Goal: Transaction & Acquisition: Purchase product/service

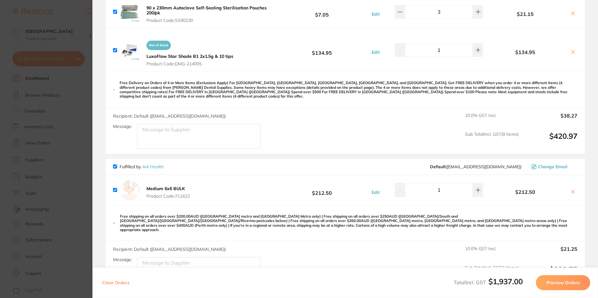
scroll to position [1031, 0]
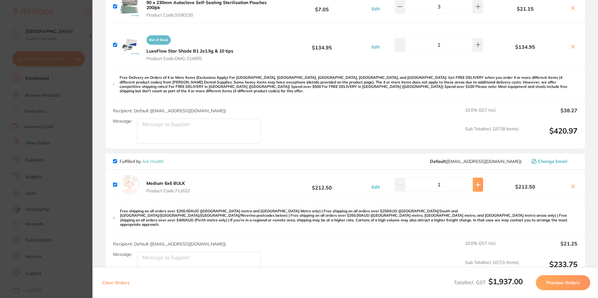
click at [476, 182] on icon at bounding box center [478, 184] width 4 height 4
type input "2"
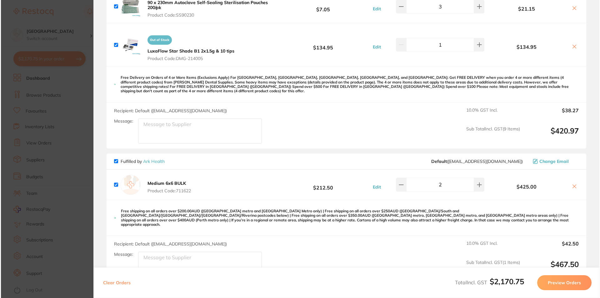
scroll to position [0, 0]
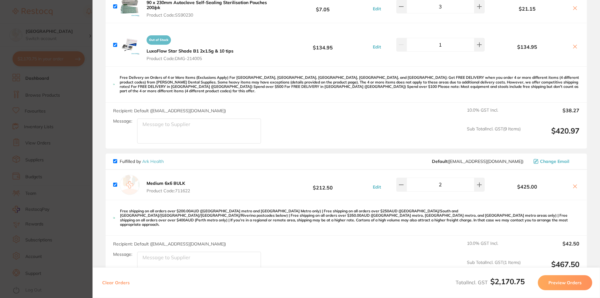
click at [114, 159] on input "checkbox" at bounding box center [115, 161] width 4 height 4
checkbox input "false"
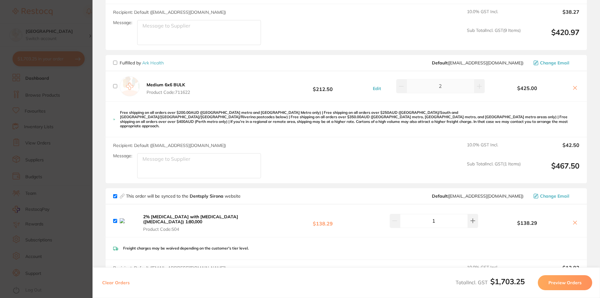
scroll to position [1187, 0]
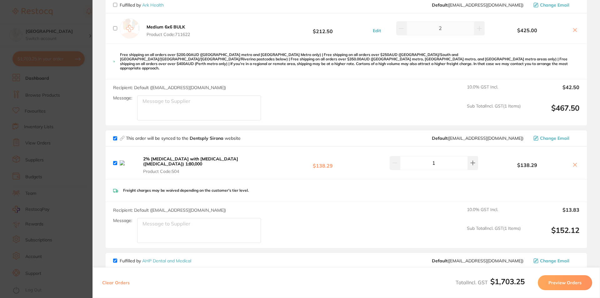
click at [116, 136] on input "checkbox" at bounding box center [115, 138] width 4 height 4
checkbox input "false"
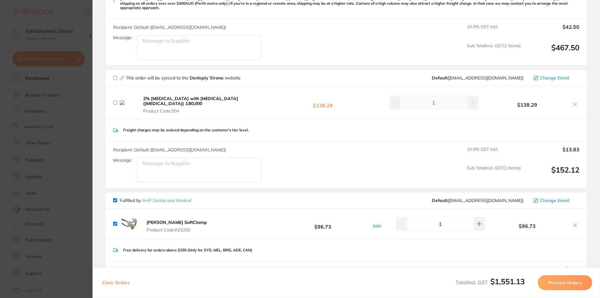
scroll to position [1250, 0]
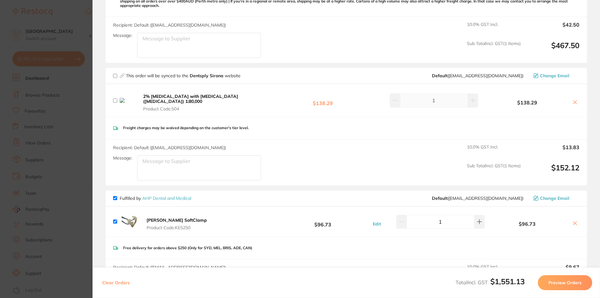
click at [114, 196] on input "checkbox" at bounding box center [115, 198] width 4 height 4
checkbox input "false"
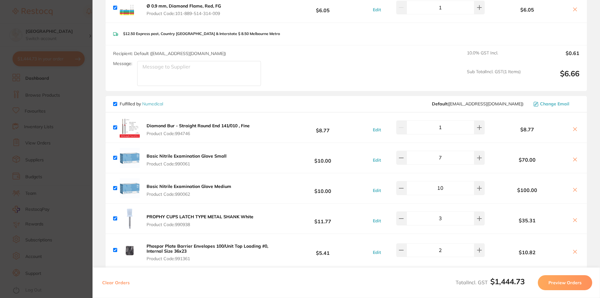
scroll to position [377, 0]
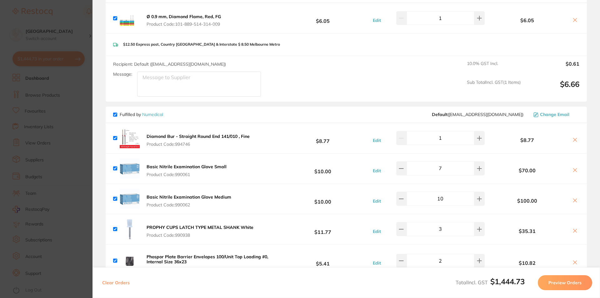
click at [117, 114] on span "Fulfilled by Numedical" at bounding box center [138, 115] width 50 height 6
click at [115, 114] on input "checkbox" at bounding box center [115, 114] width 4 height 4
checkbox input "false"
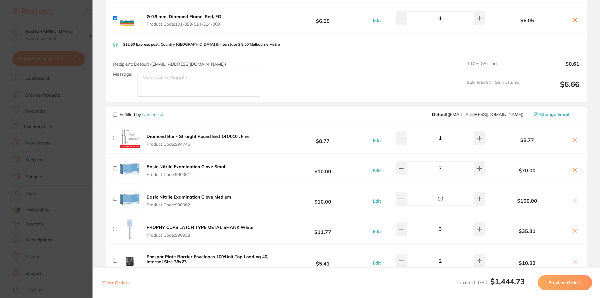
checkbox input "false"
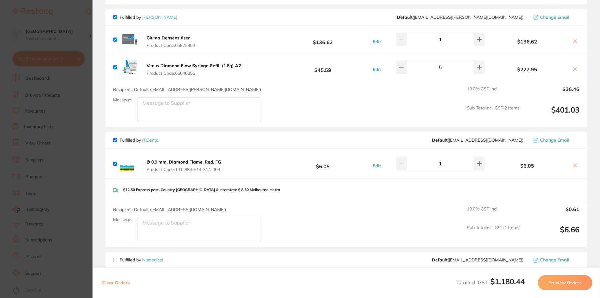
scroll to position [221, 0]
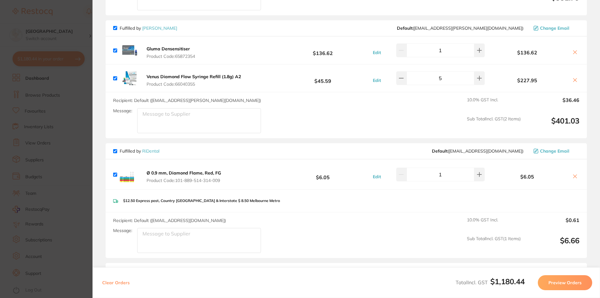
click at [116, 150] on input "checkbox" at bounding box center [115, 151] width 4 height 4
checkbox input "false"
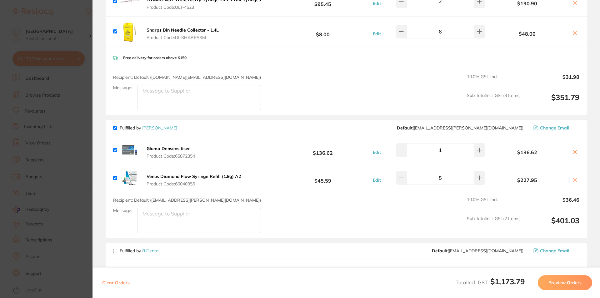
scroll to position [96, 0]
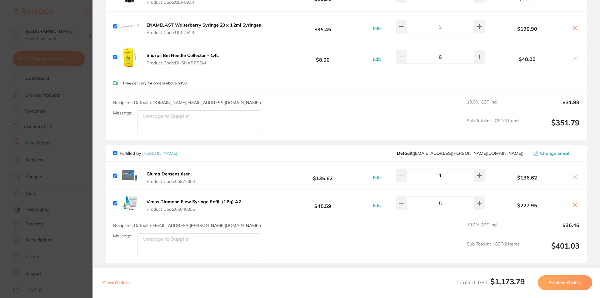
click at [114, 152] on input "checkbox" at bounding box center [115, 153] width 4 height 4
checkbox input "false"
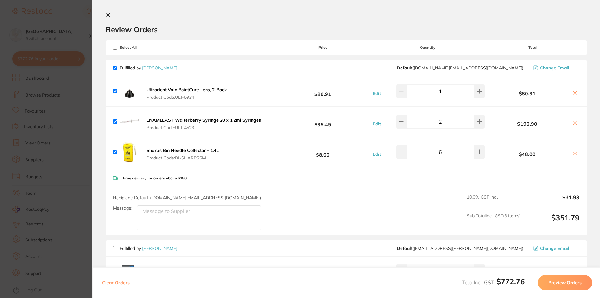
scroll to position [0, 0]
click at [557, 284] on button "Preview Orders" at bounding box center [565, 282] width 54 height 15
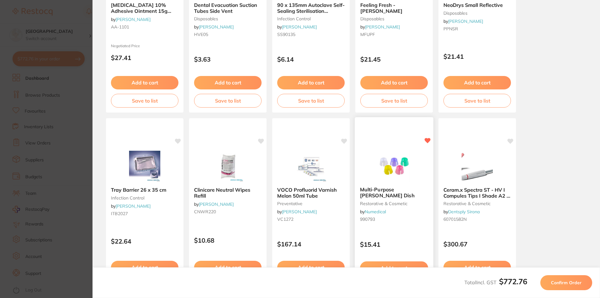
scroll to position [164, 0]
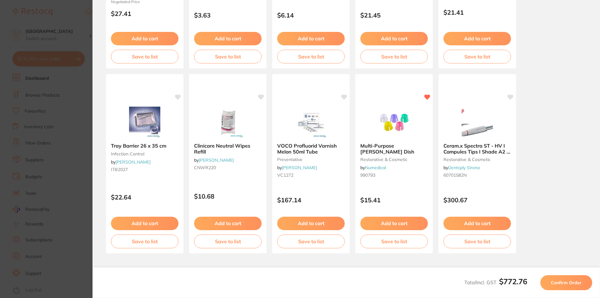
click at [556, 284] on span "Confirm Order" at bounding box center [566, 283] width 31 height 6
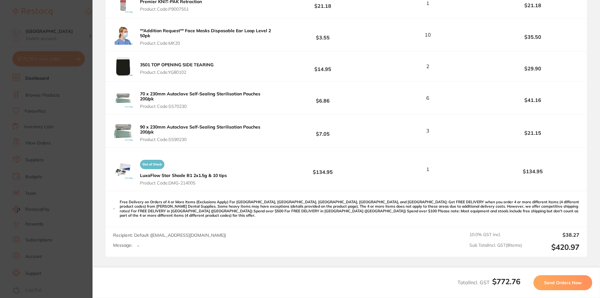
scroll to position [406, 0]
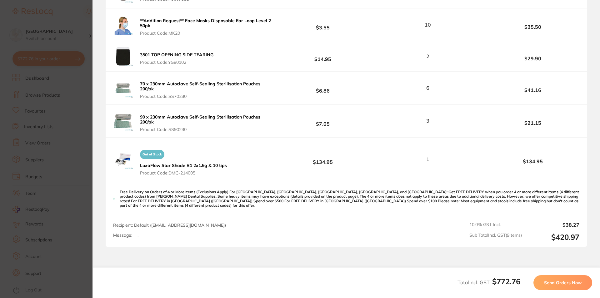
click at [559, 286] on button "Send Orders Now" at bounding box center [562, 282] width 59 height 15
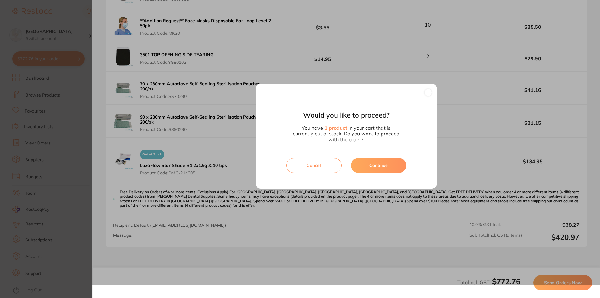
click at [365, 167] on button "Continue" at bounding box center [378, 165] width 55 height 15
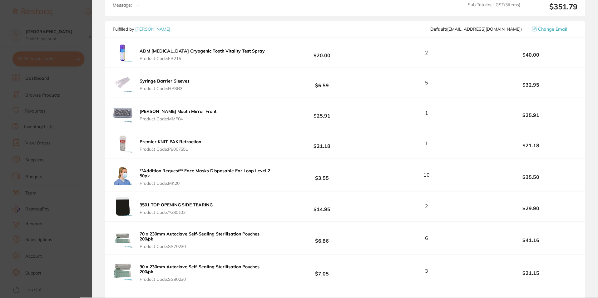
scroll to position [364, 0]
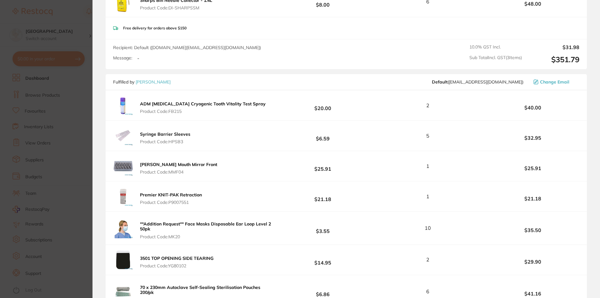
click at [94, 48] on section "Your orders are being processed and we will notify you once we have placed the …" at bounding box center [345, 149] width 507 height 298
click at [76, 56] on section "Update RRP Set your pre negotiated price for this item. Item Agreed RRP (excl. …" at bounding box center [300, 149] width 600 height 298
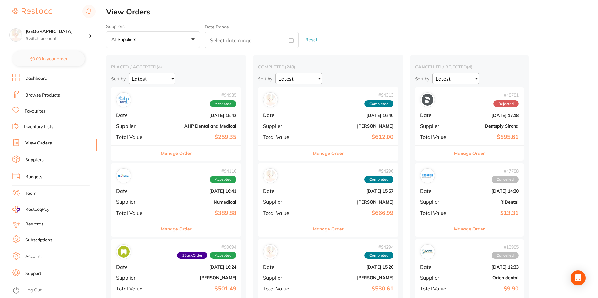
checkbox input "false"
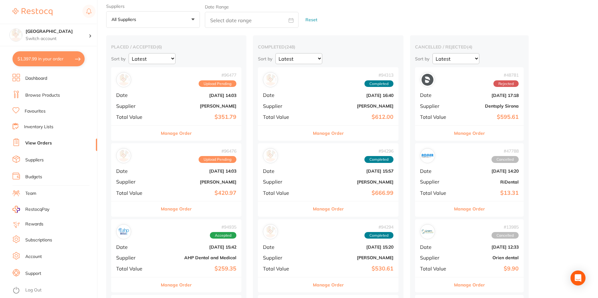
scroll to position [31, 0]
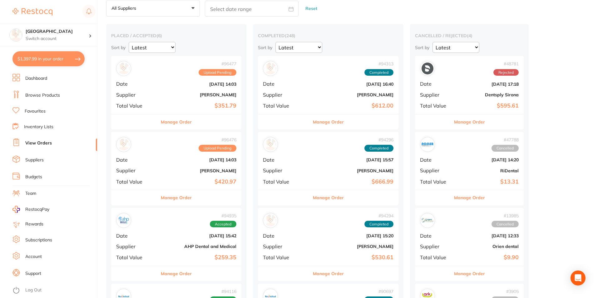
click at [180, 197] on button "Manage Order" at bounding box center [176, 197] width 31 height 15
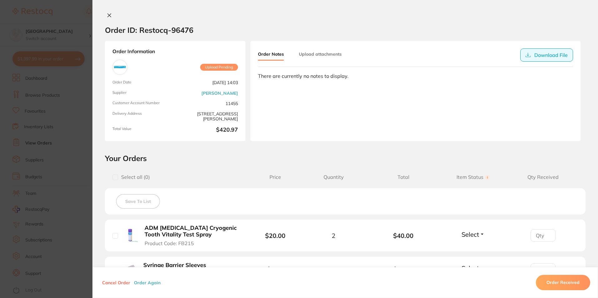
click at [538, 54] on button "Download File" at bounding box center [547, 54] width 53 height 13
click at [551, 55] on button "Download File" at bounding box center [547, 54] width 53 height 13
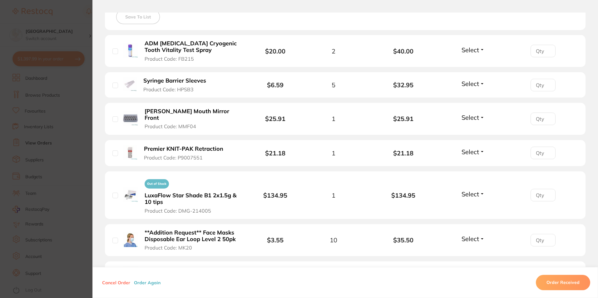
scroll to position [219, 0]
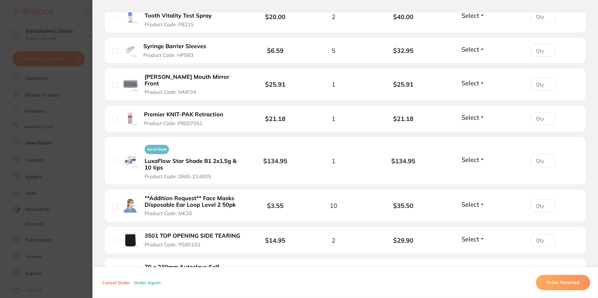
click at [111, 156] on li "Out of Stock LuxaFlow Star Shade B1 2x1.5g & 10 tips Product Code: DMG-214005 $…" at bounding box center [345, 161] width 481 height 48
click at [112, 158] on input "checkbox" at bounding box center [115, 161] width 6 height 6
checkbox input "true"
drag, startPoint x: 112, startPoint y: 155, endPoint x: 112, endPoint y: 163, distance: 8.4
click at [112, 163] on div "Out of Stock LuxaFlow Star Shade B1 2x1.5g & 10 tips Product Code: DMG-214005" at bounding box center [182, 160] width 140 height 37
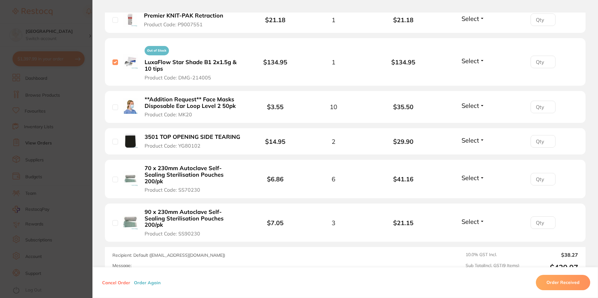
scroll to position [344, 0]
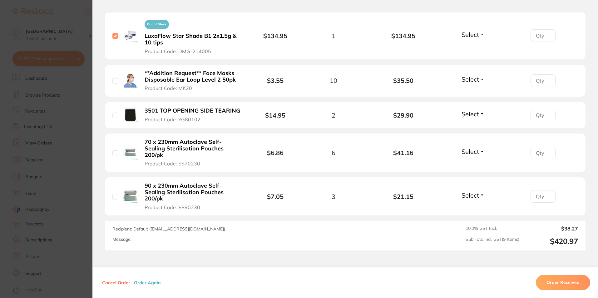
click at [122, 283] on button "Cancel Order" at bounding box center [116, 283] width 32 height 6
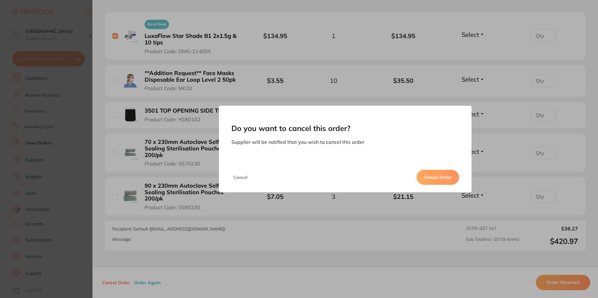
click at [236, 178] on button "Cancel" at bounding box center [241, 177] width 18 height 15
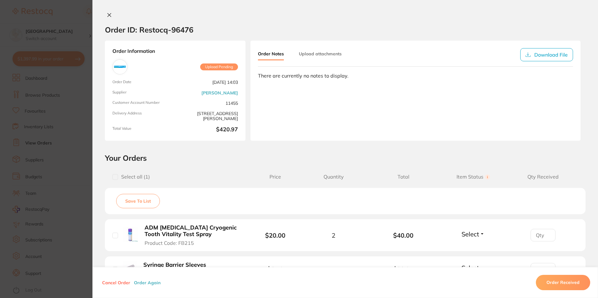
scroll to position [0, 0]
click at [125, 201] on button "Save To List" at bounding box center [138, 201] width 44 height 14
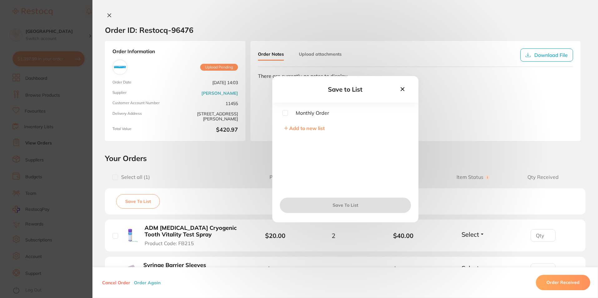
click at [398, 87] on button at bounding box center [402, 89] width 11 height 8
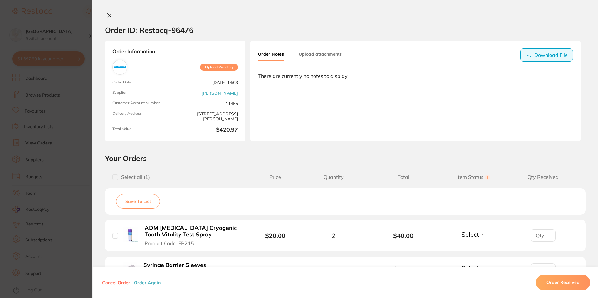
click at [528, 59] on button "Download File" at bounding box center [547, 54] width 53 height 13
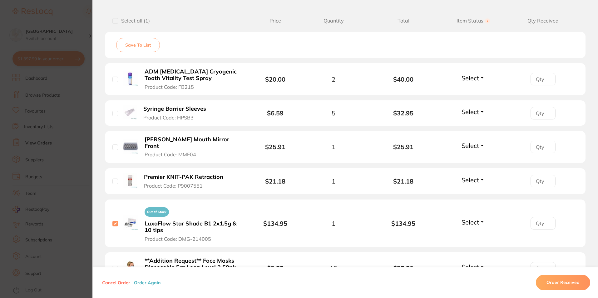
click at [157, 17] on div "Select all ( 1 ) Price Quantity Total Item Status You can use this feature to t…" at bounding box center [345, 21] width 481 height 16
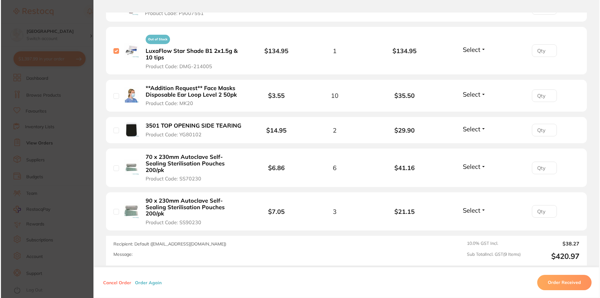
scroll to position [344, 0]
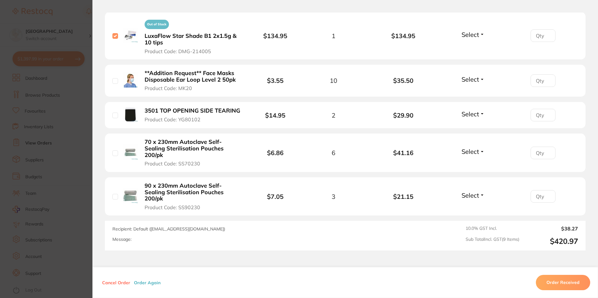
drag, startPoint x: 20, startPoint y: 201, endPoint x: 105, endPoint y: 227, distance: 89.0
click at [21, 201] on section "Do you want to cancel this order? Supplier will be notified that you wish to ca…" at bounding box center [299, 149] width 598 height 298
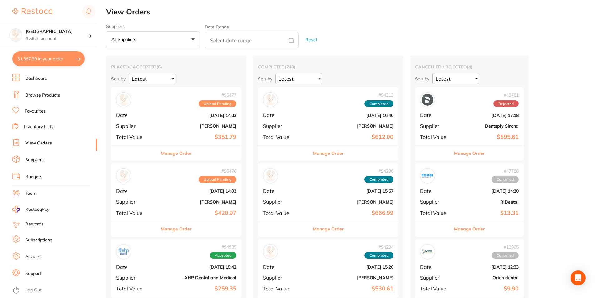
click at [57, 64] on button "$1,397.99 in your order" at bounding box center [48, 58] width 72 height 15
checkbox input "true"
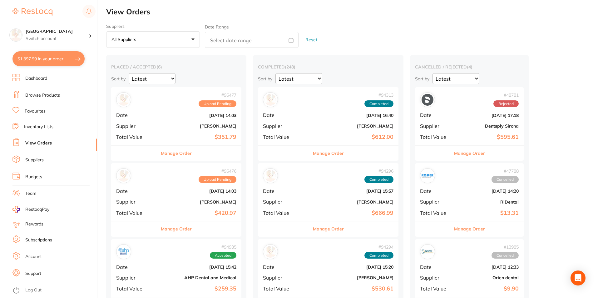
checkbox input "true"
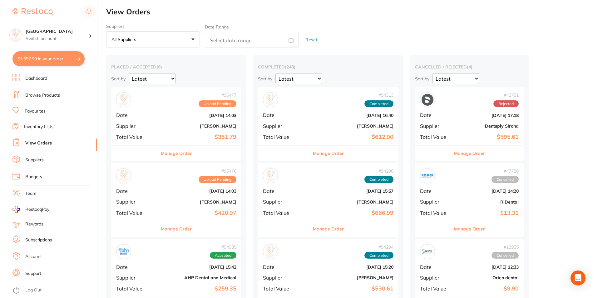
checkbox input "true"
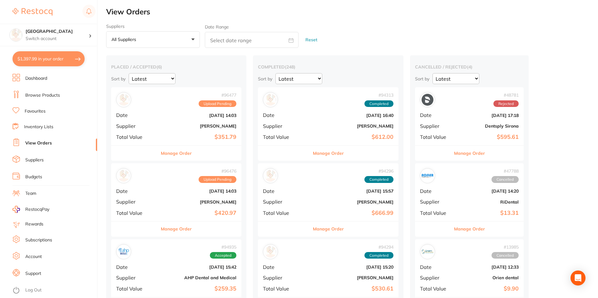
checkbox input "true"
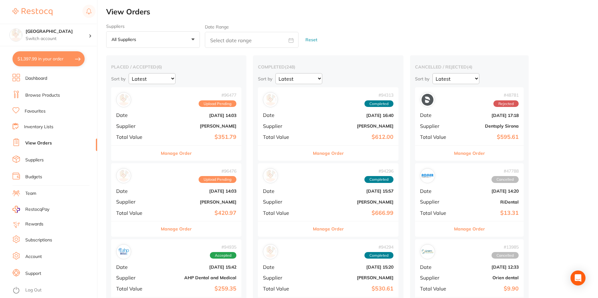
checkbox input "true"
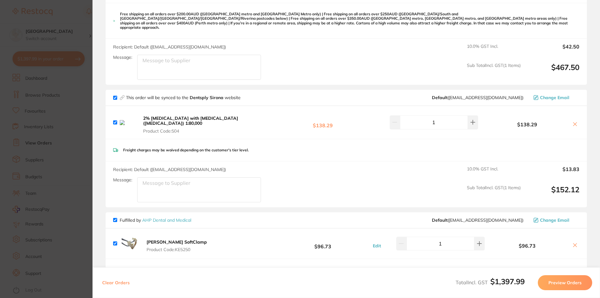
scroll to position [656, 0]
